Goal: Find specific page/section: Find specific page/section

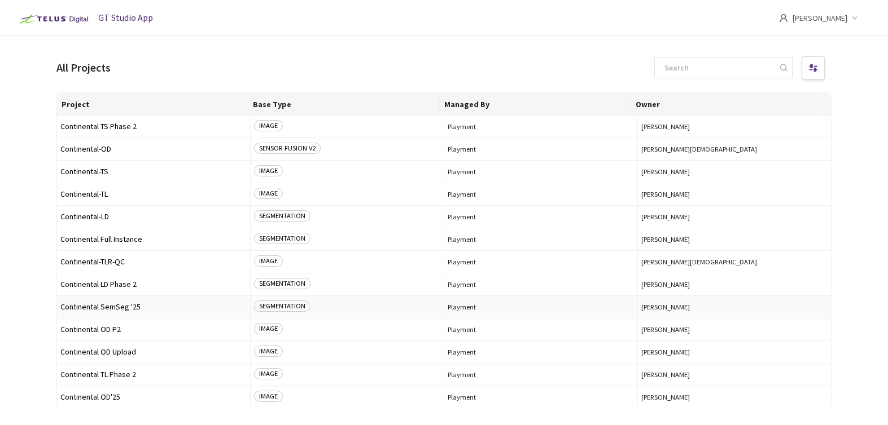
click at [106, 305] on span "Continental SemSeg '25" at bounding box center [153, 307] width 186 height 8
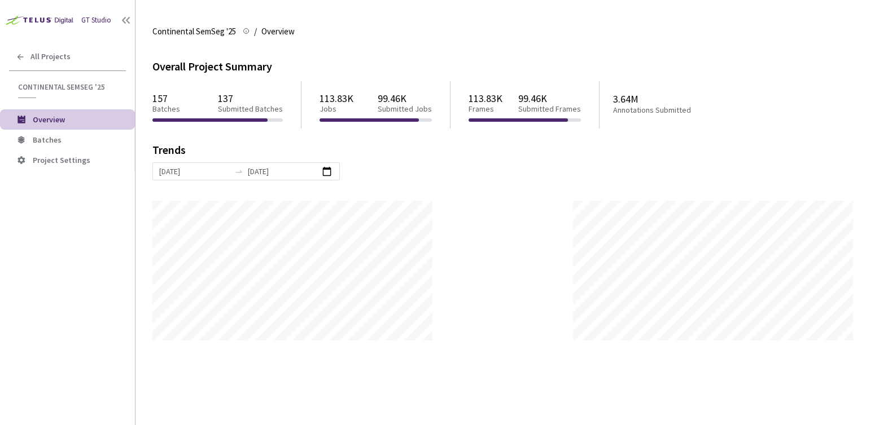
scroll to position [425, 887]
click at [46, 139] on span "Batches" at bounding box center [47, 140] width 29 height 10
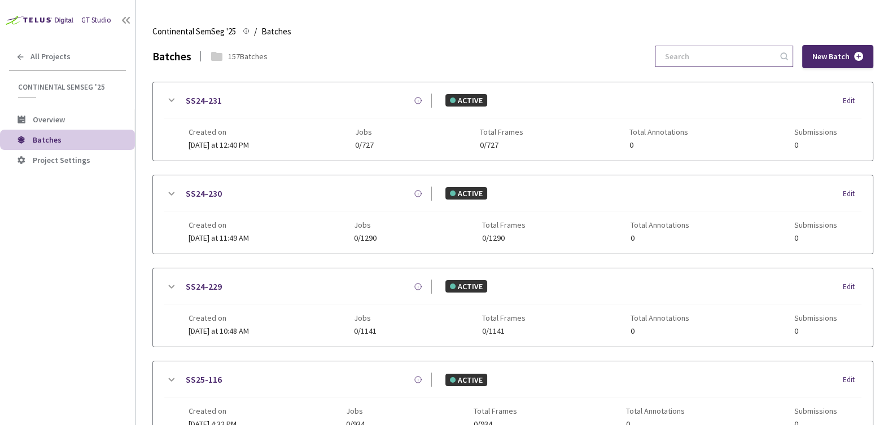
click at [740, 65] on input at bounding box center [718, 56] width 120 height 20
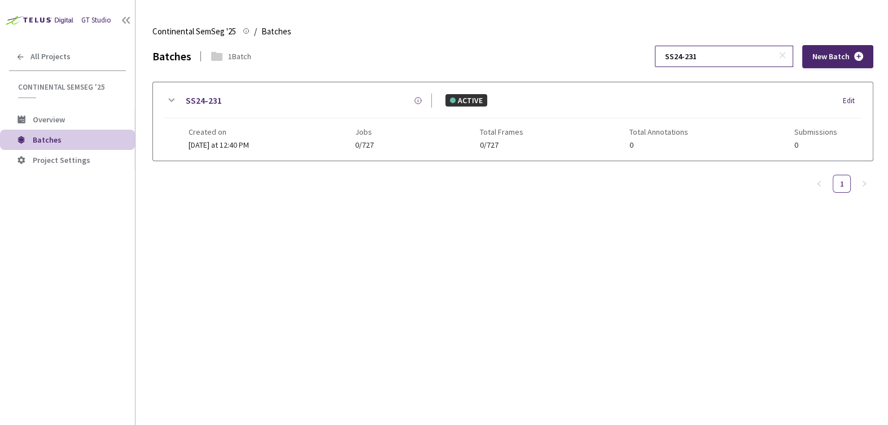
click at [697, 52] on input "SS24-231" at bounding box center [718, 56] width 120 height 20
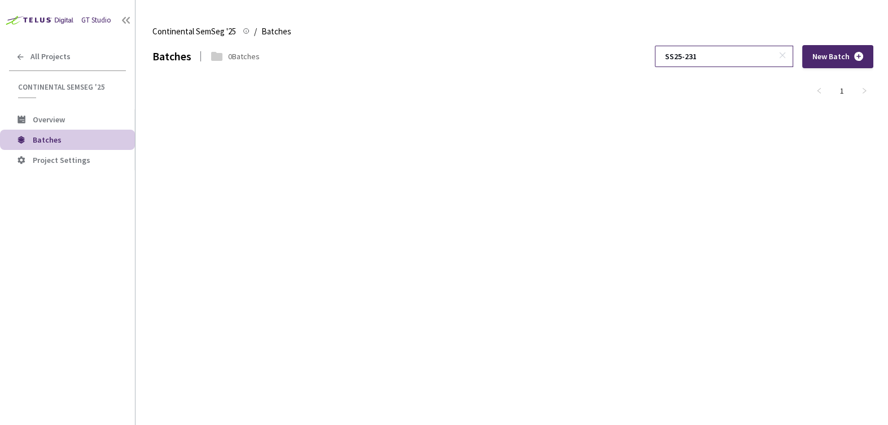
click at [745, 51] on input "SS25-231" at bounding box center [718, 56] width 120 height 20
click at [711, 54] on input "SS24-232" at bounding box center [718, 56] width 120 height 20
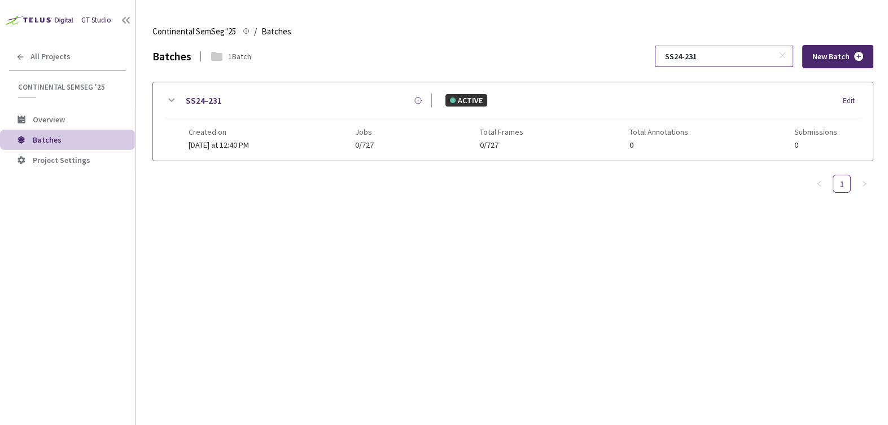
click at [726, 56] on input "SS24-231" at bounding box center [718, 56] width 120 height 20
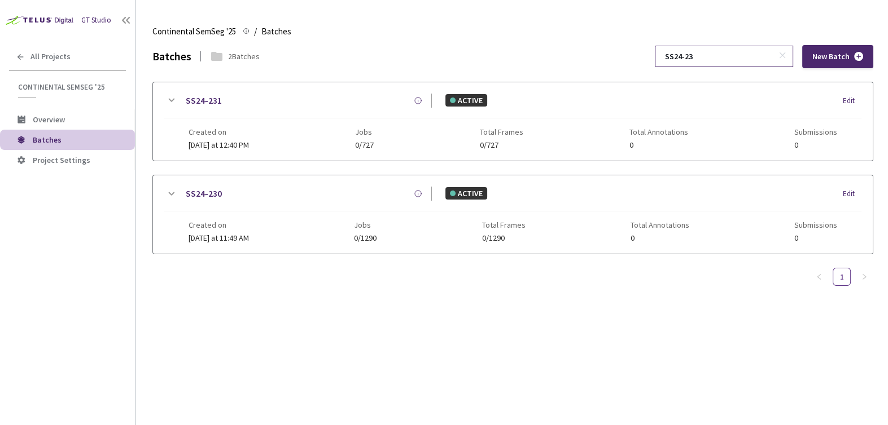
type input "SS24-231"
